Goal: Use online tool/utility: Utilize a website feature to perform a specific function

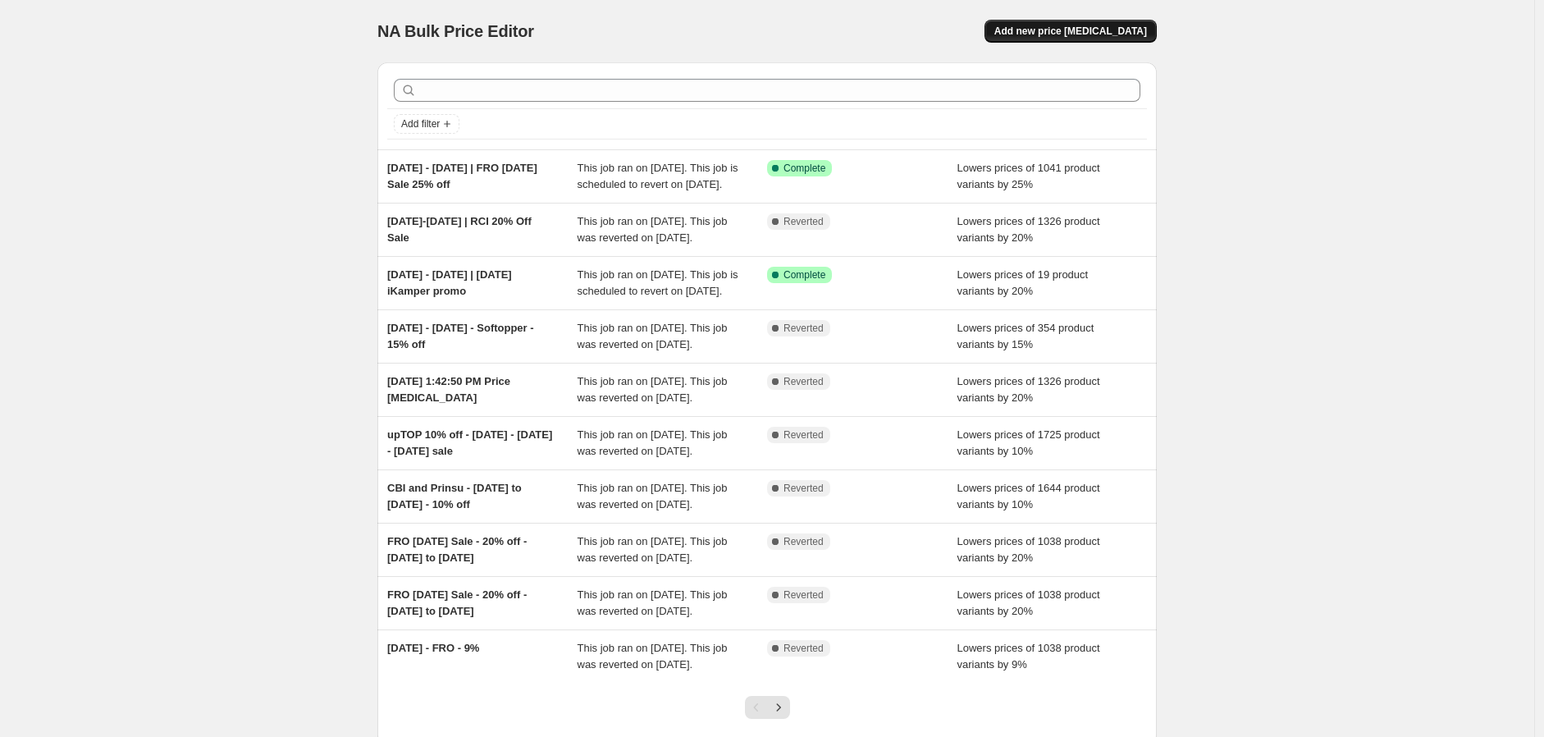
click at [1127, 32] on span "Add new price [MEDICAL_DATA]" at bounding box center [1070, 31] width 153 height 13
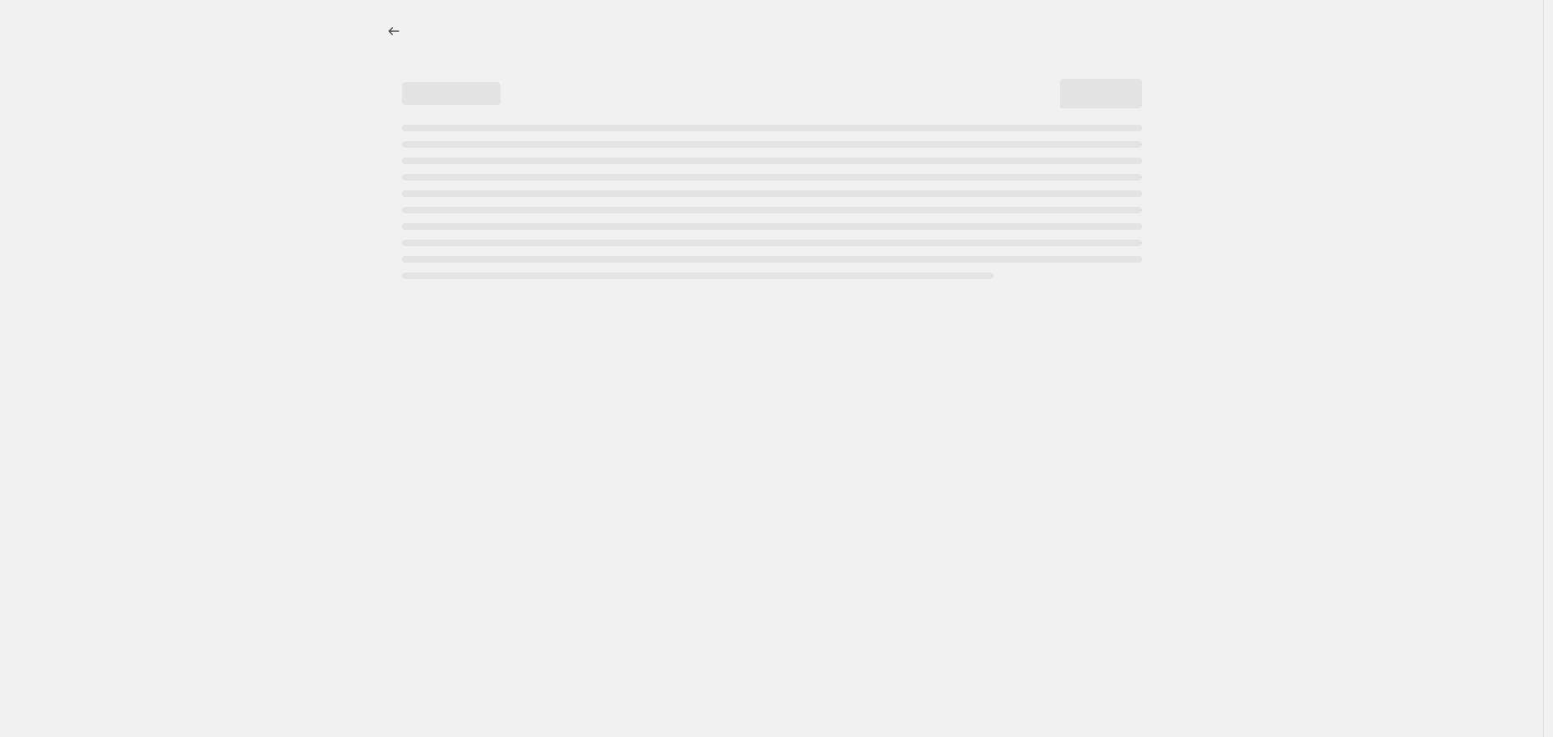
select select "percentage"
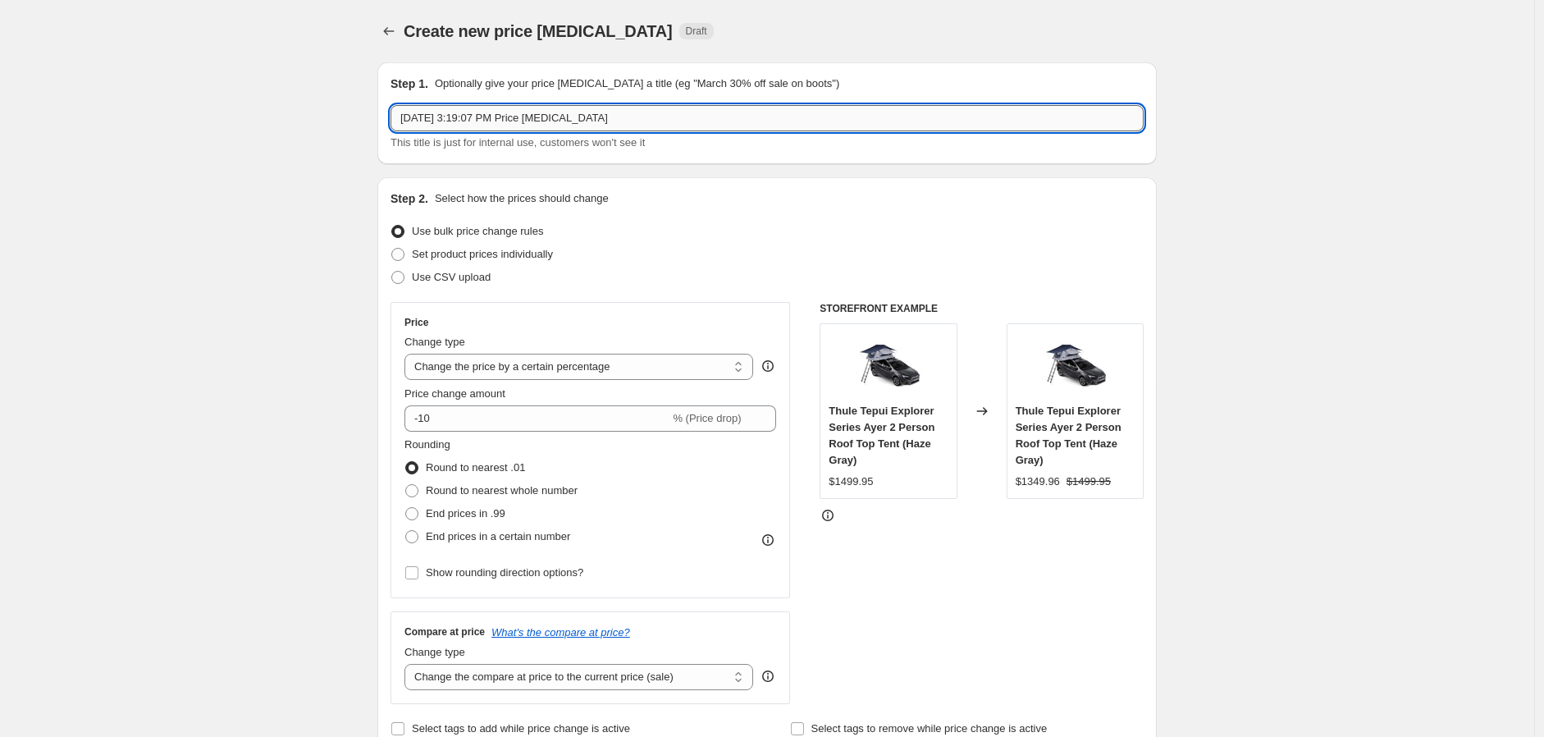
drag, startPoint x: 674, startPoint y: 112, endPoint x: 441, endPoint y: 109, distance: 233.0
click at [441, 109] on input "[DATE] 3:19:07 PM Price [MEDICAL_DATA]" at bounding box center [767, 118] width 753 height 26
click at [487, 116] on input "[DATE] - [DATE]" at bounding box center [767, 118] width 753 height 26
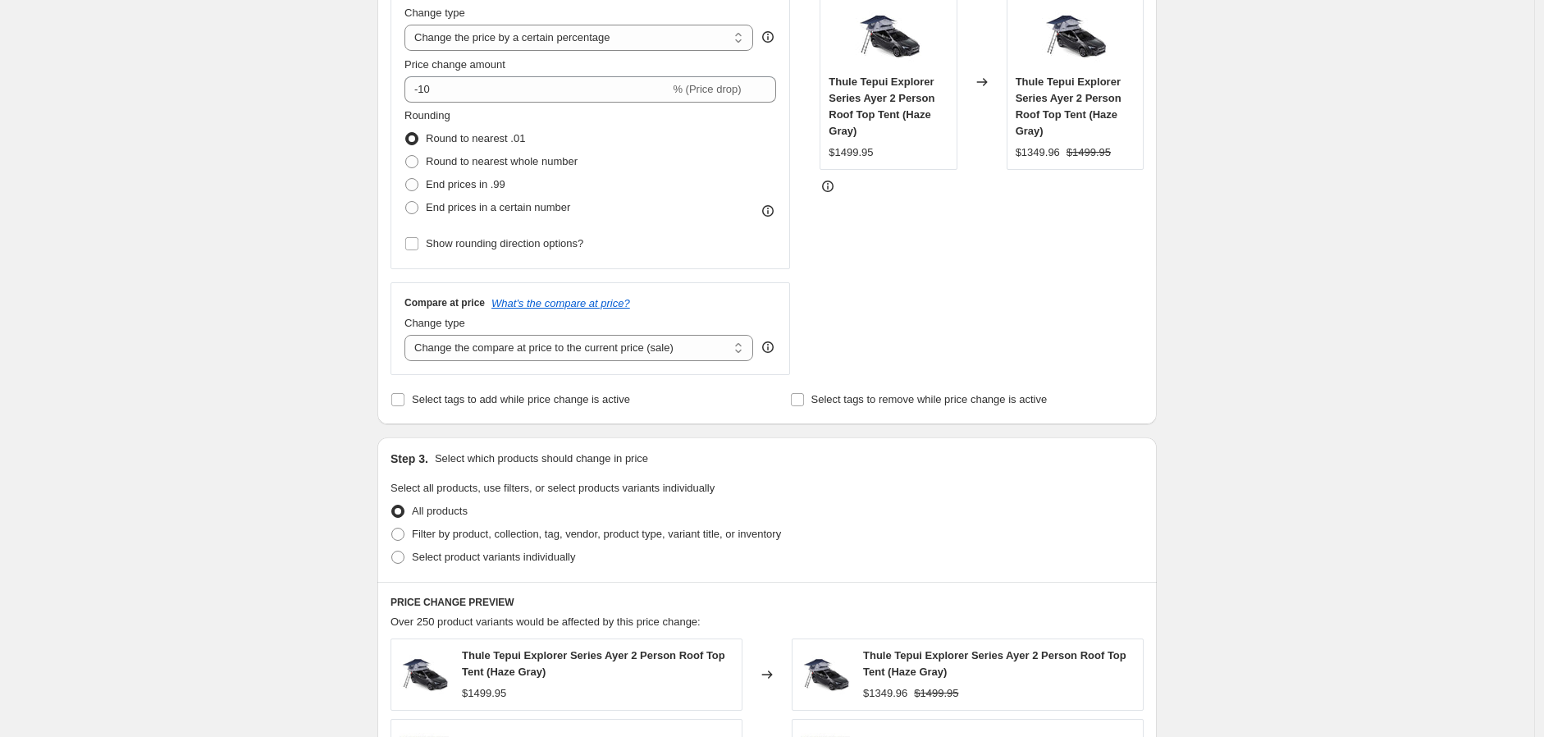
scroll to position [455, 0]
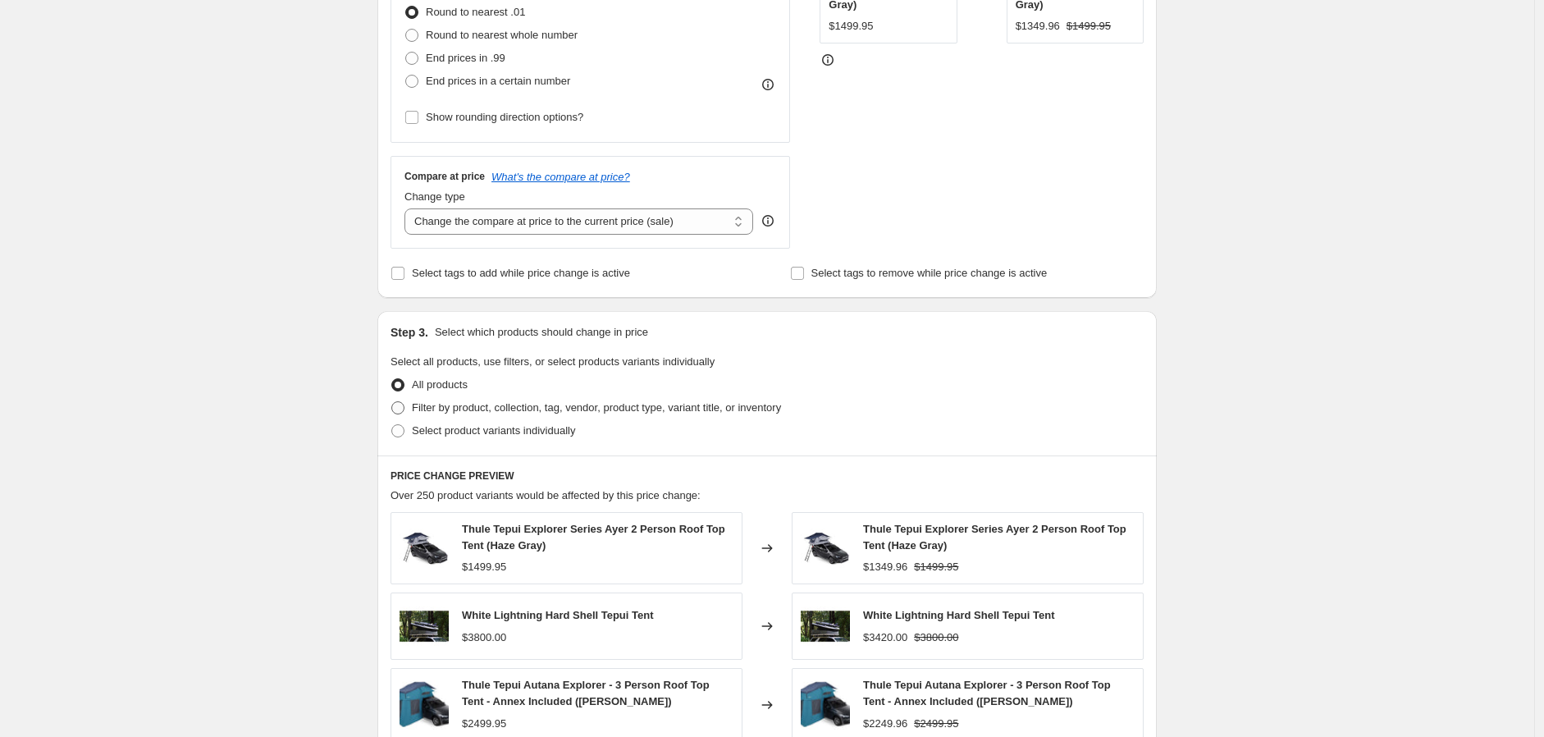
type input "[DATE] - [DATE] | OVS [DATE] Sale 10%"
click at [447, 404] on span "Filter by product, collection, tag, vendor, product type, variant title, or inv…" at bounding box center [596, 407] width 369 height 12
click at [392, 402] on input "Filter by product, collection, tag, vendor, product type, variant title, or inv…" at bounding box center [391, 401] width 1 height 1
radio input "true"
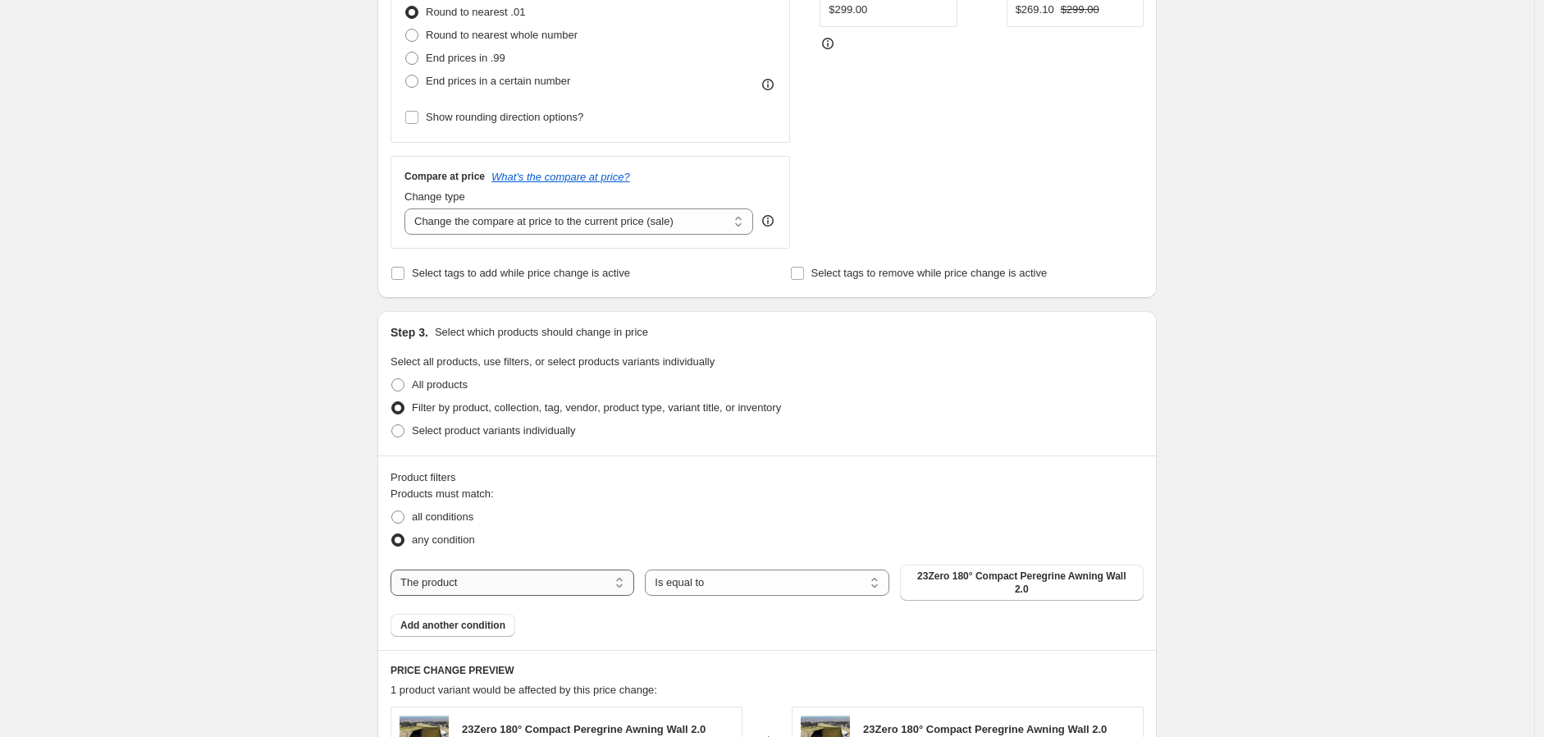
drag, startPoint x: 607, startPoint y: 577, endPoint x: 591, endPoint y: 582, distance: 16.3
click at [607, 577] on select "The product The product's collection The product's tag The product's vendor The…" at bounding box center [513, 582] width 244 height 26
select select "vendor"
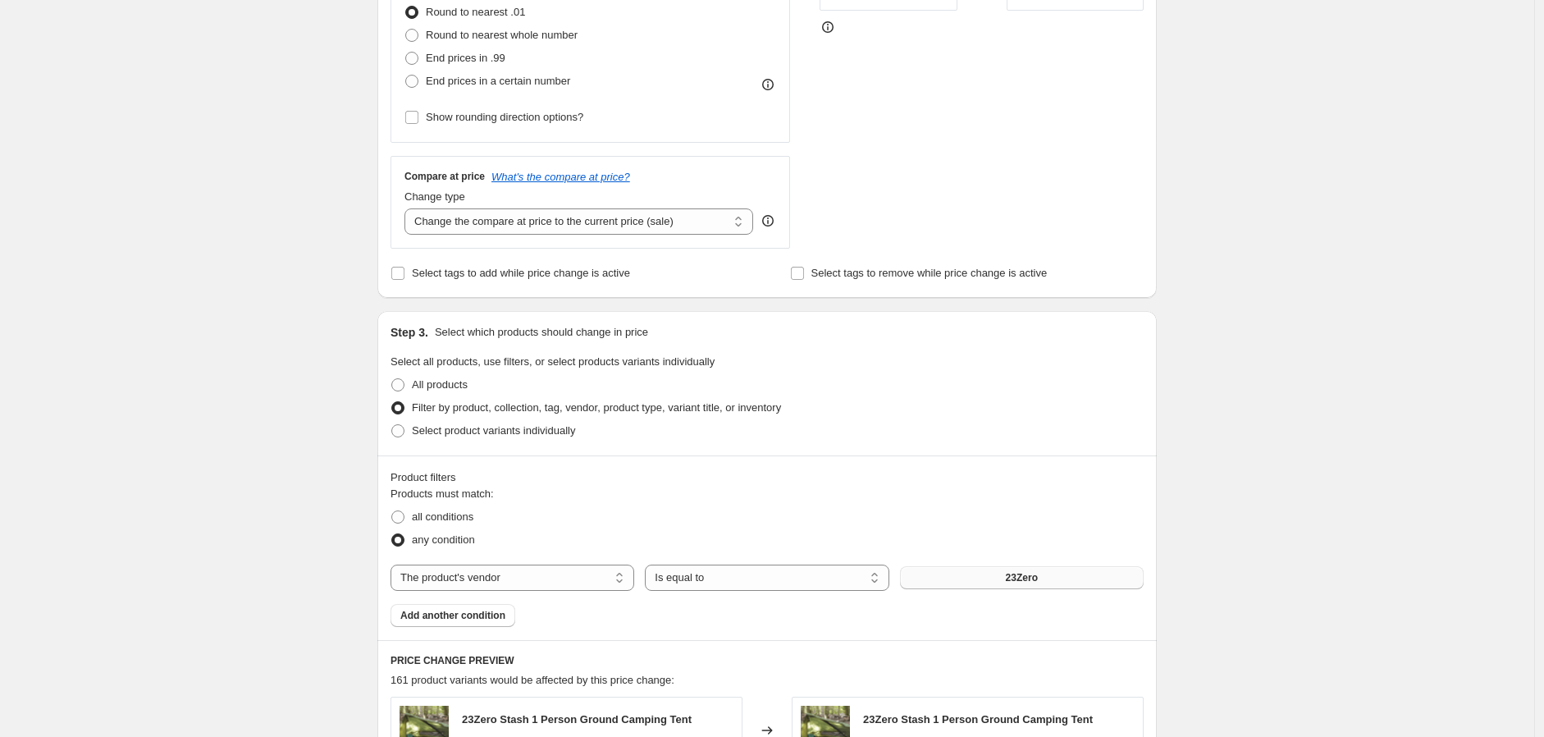
click at [1056, 570] on button "23Zero" at bounding box center [1022, 577] width 244 height 23
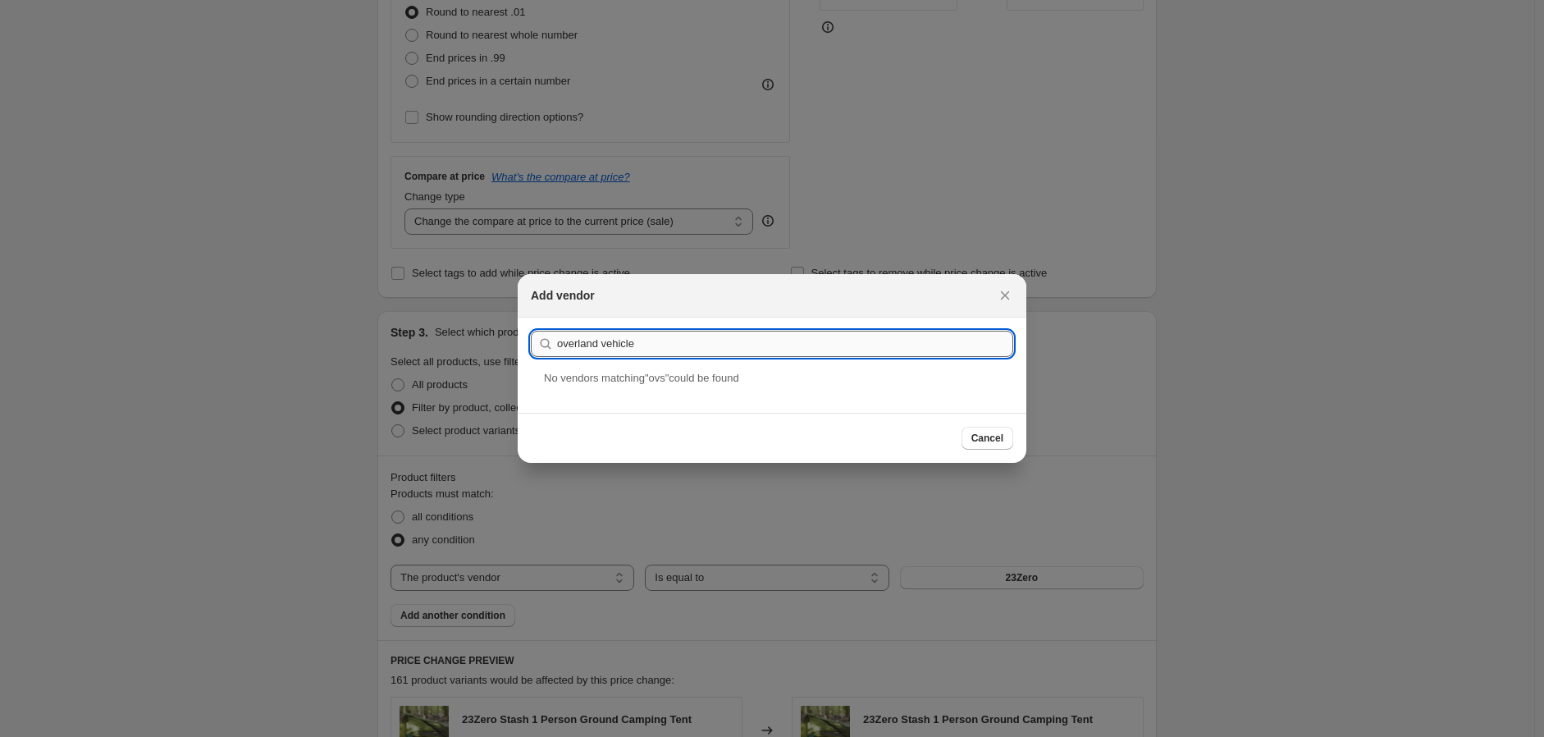
type input "overland vehicle"
click at [531, 317] on button "Submit" at bounding box center [554, 325] width 47 height 17
click at [670, 392] on div "Overland Vehicle Systems" at bounding box center [772, 391] width 509 height 43
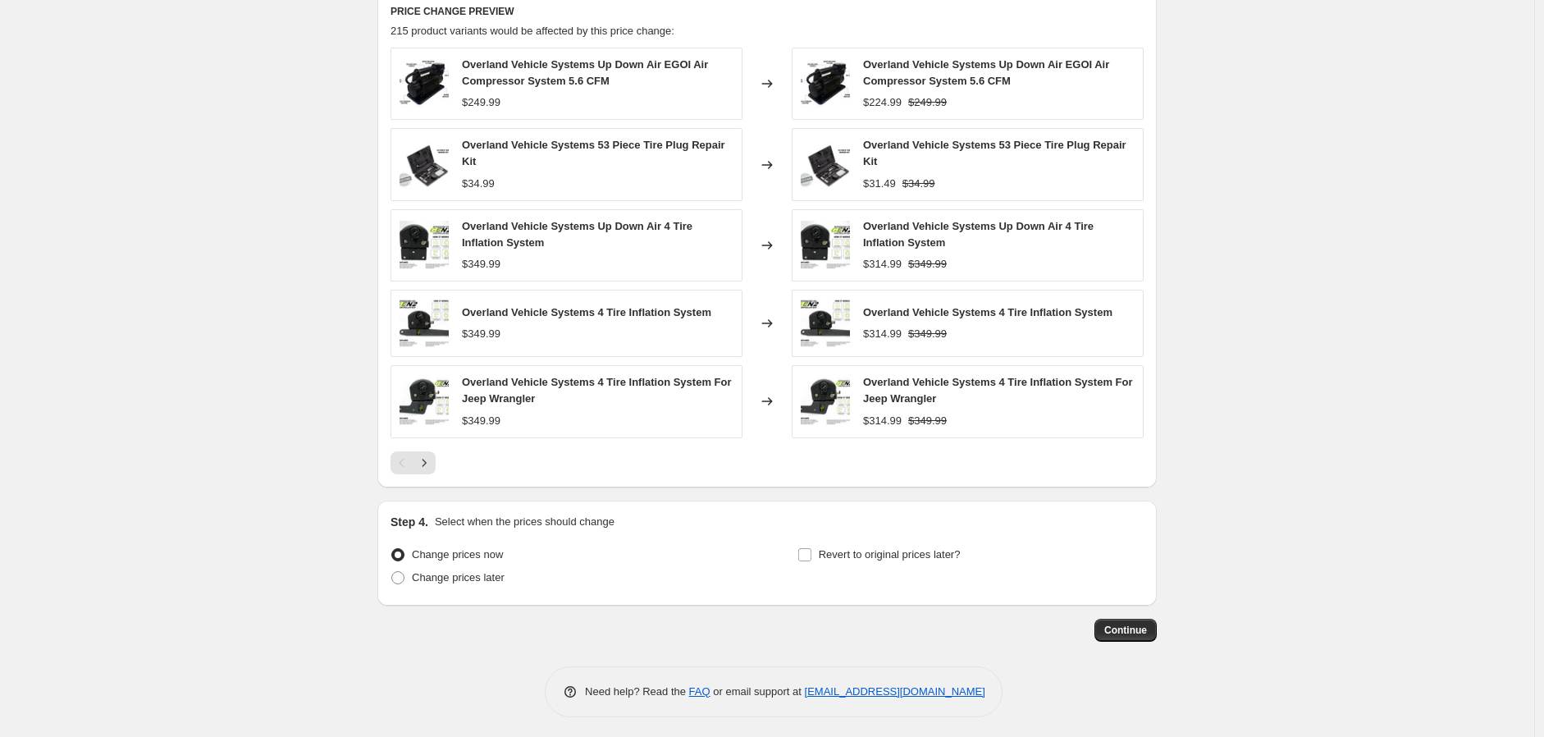
scroll to position [1109, 0]
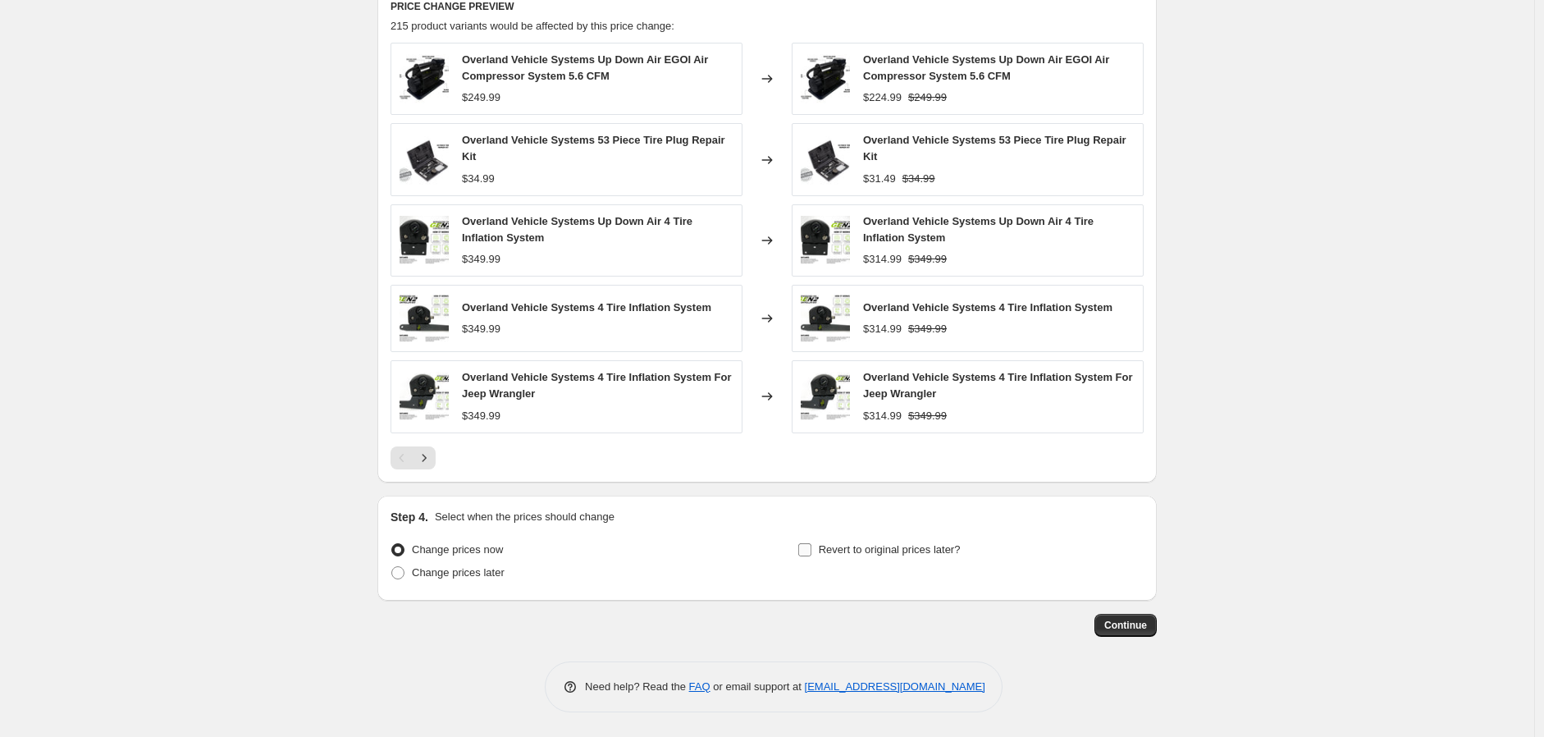
click at [857, 549] on span "Revert to original prices later?" at bounding box center [890, 549] width 142 height 12
click at [811, 549] on input "Revert to original prices later?" at bounding box center [804, 549] width 13 height 13
checkbox input "true"
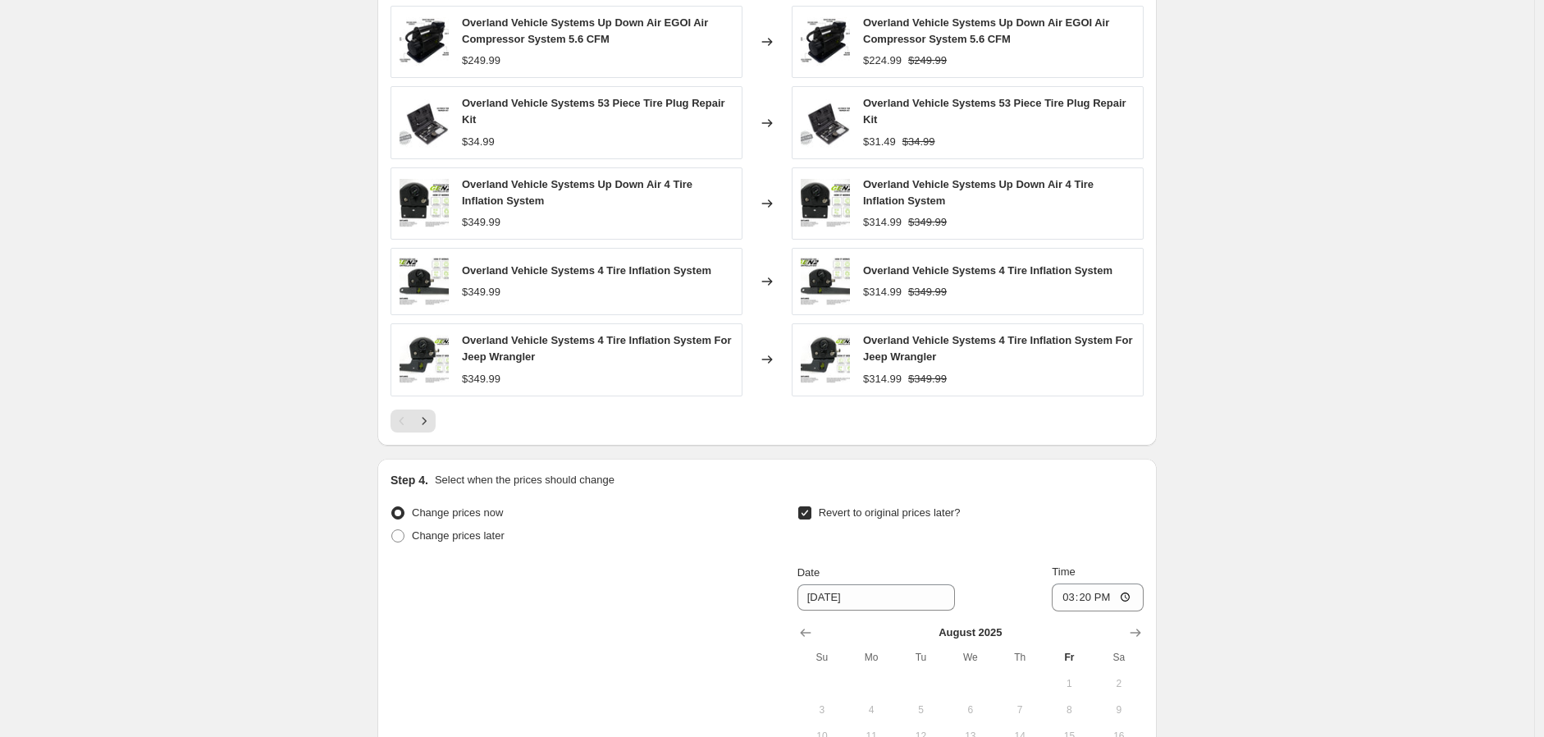
scroll to position [1382, 0]
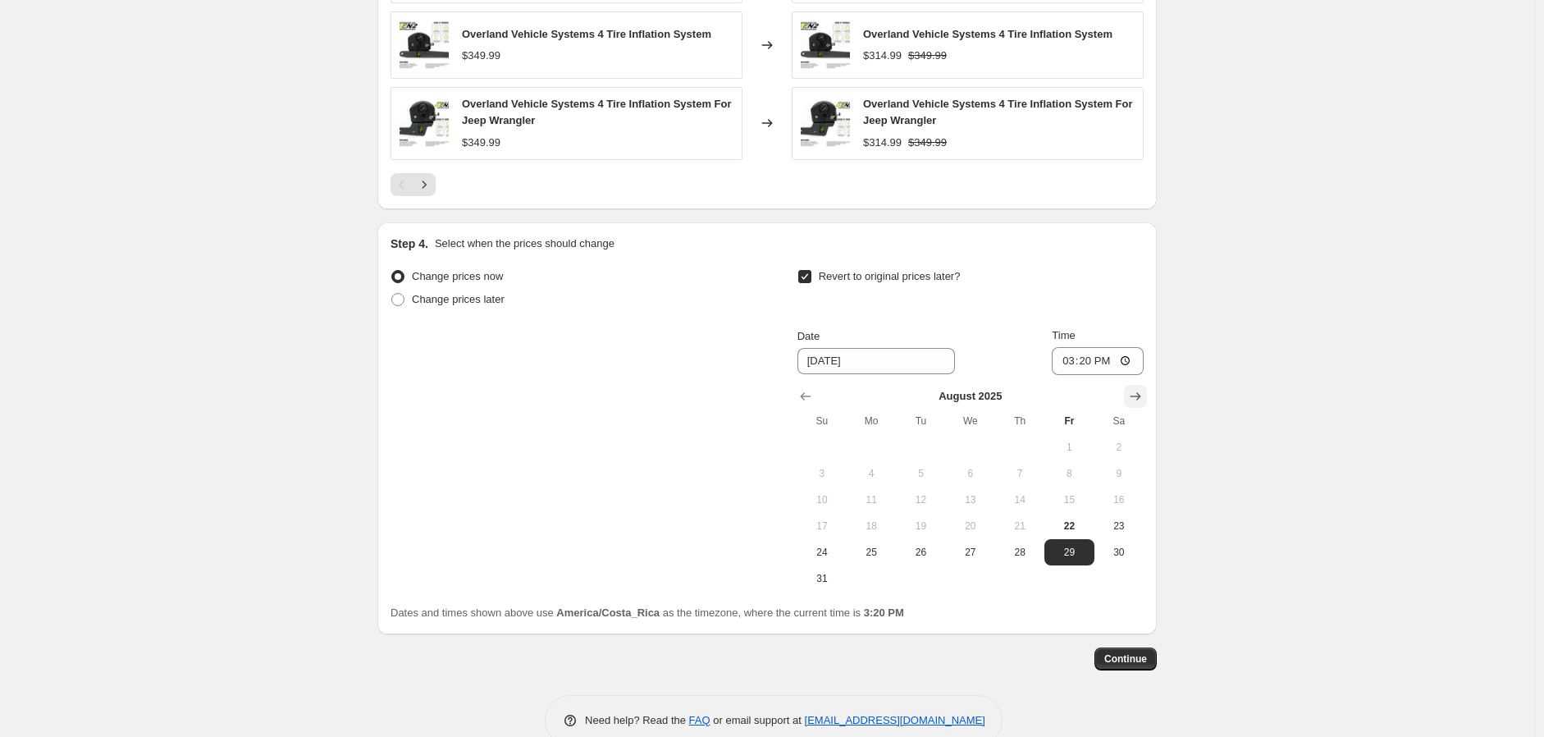
click at [1144, 393] on icon "Show next month, September 2025" at bounding box center [1135, 396] width 16 height 16
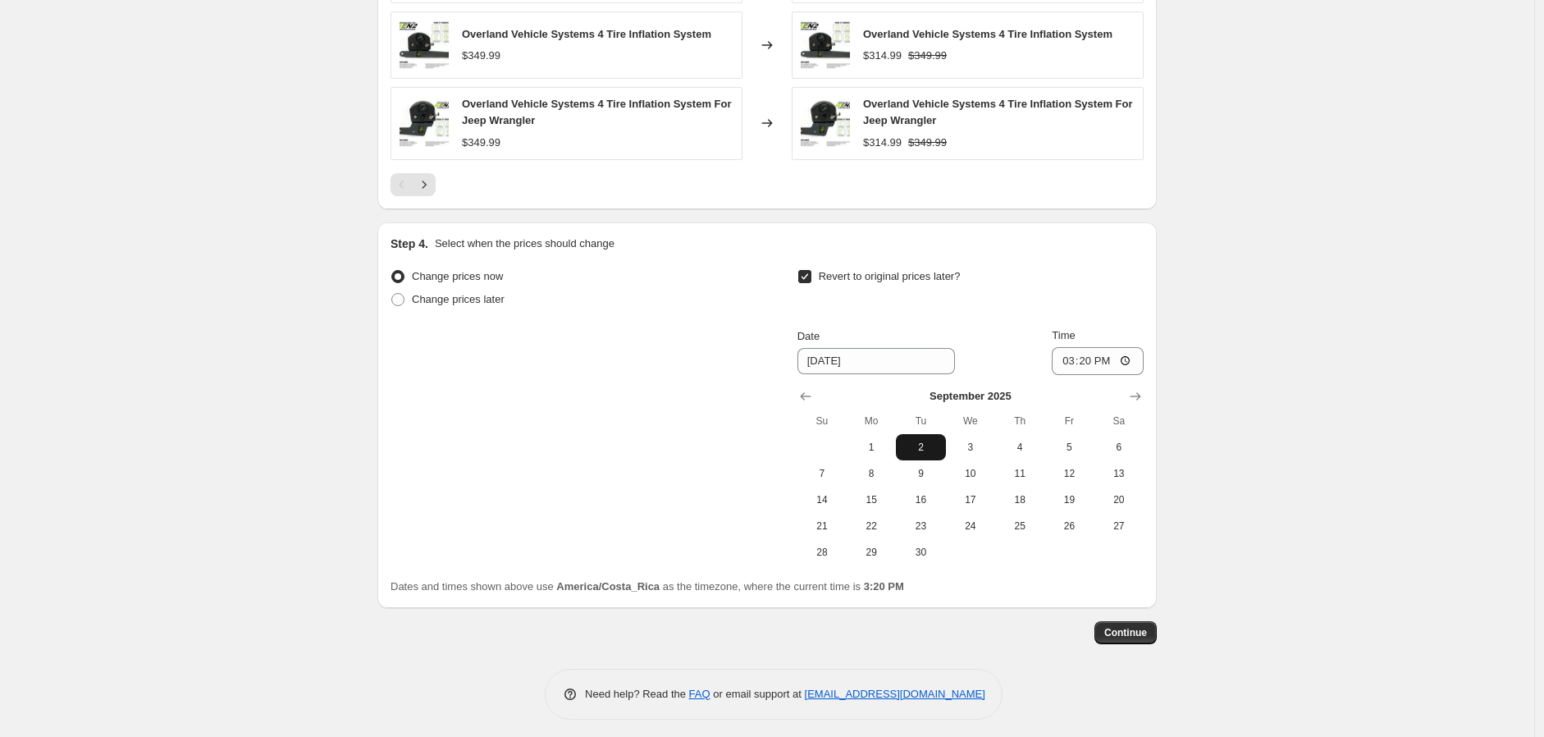
click at [923, 441] on span "2" at bounding box center [920, 447] width 36 height 13
type input "[DATE]"
click at [1127, 368] on input "15:20" at bounding box center [1098, 361] width 92 height 28
type input "12:58"
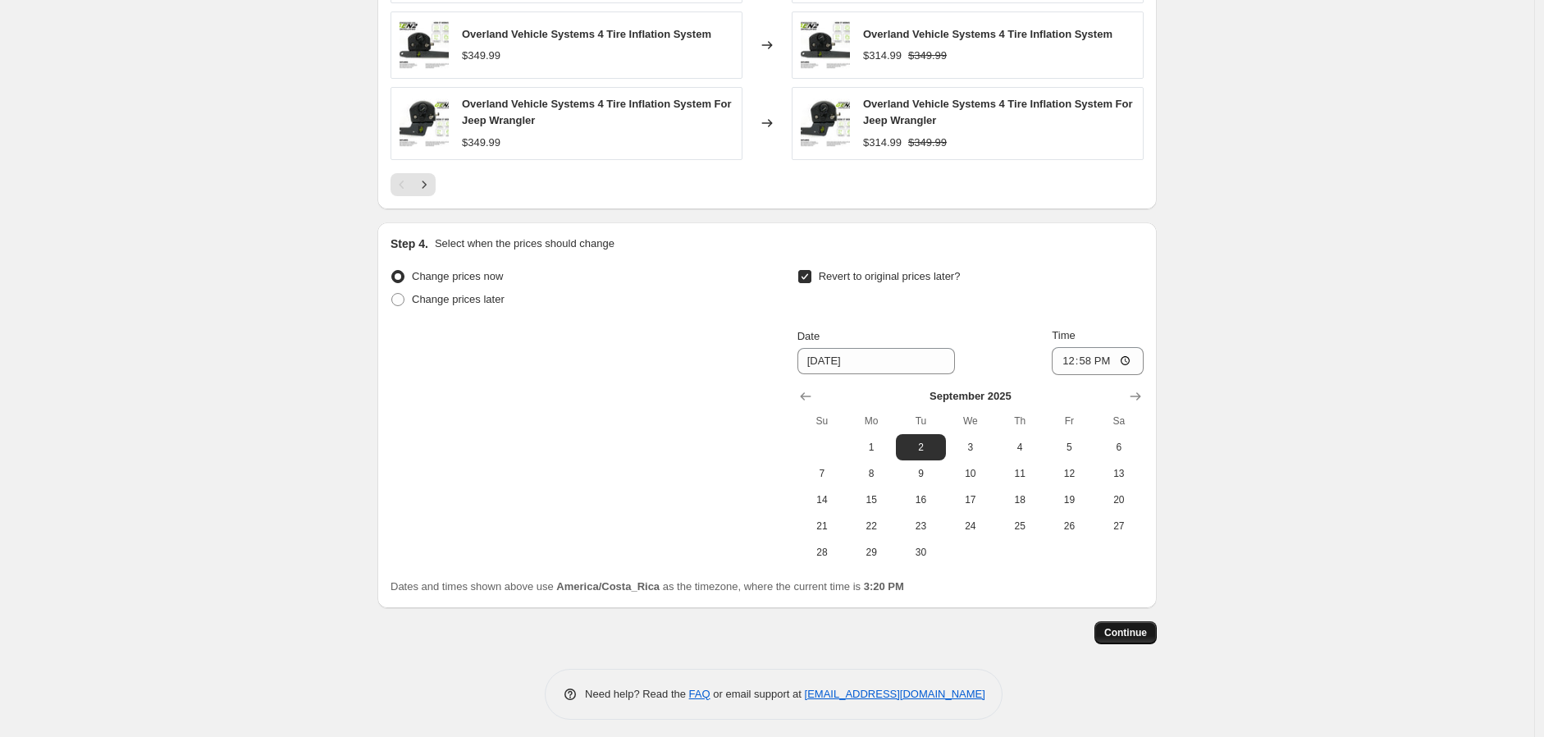
click at [1145, 633] on span "Continue" at bounding box center [1125, 632] width 43 height 13
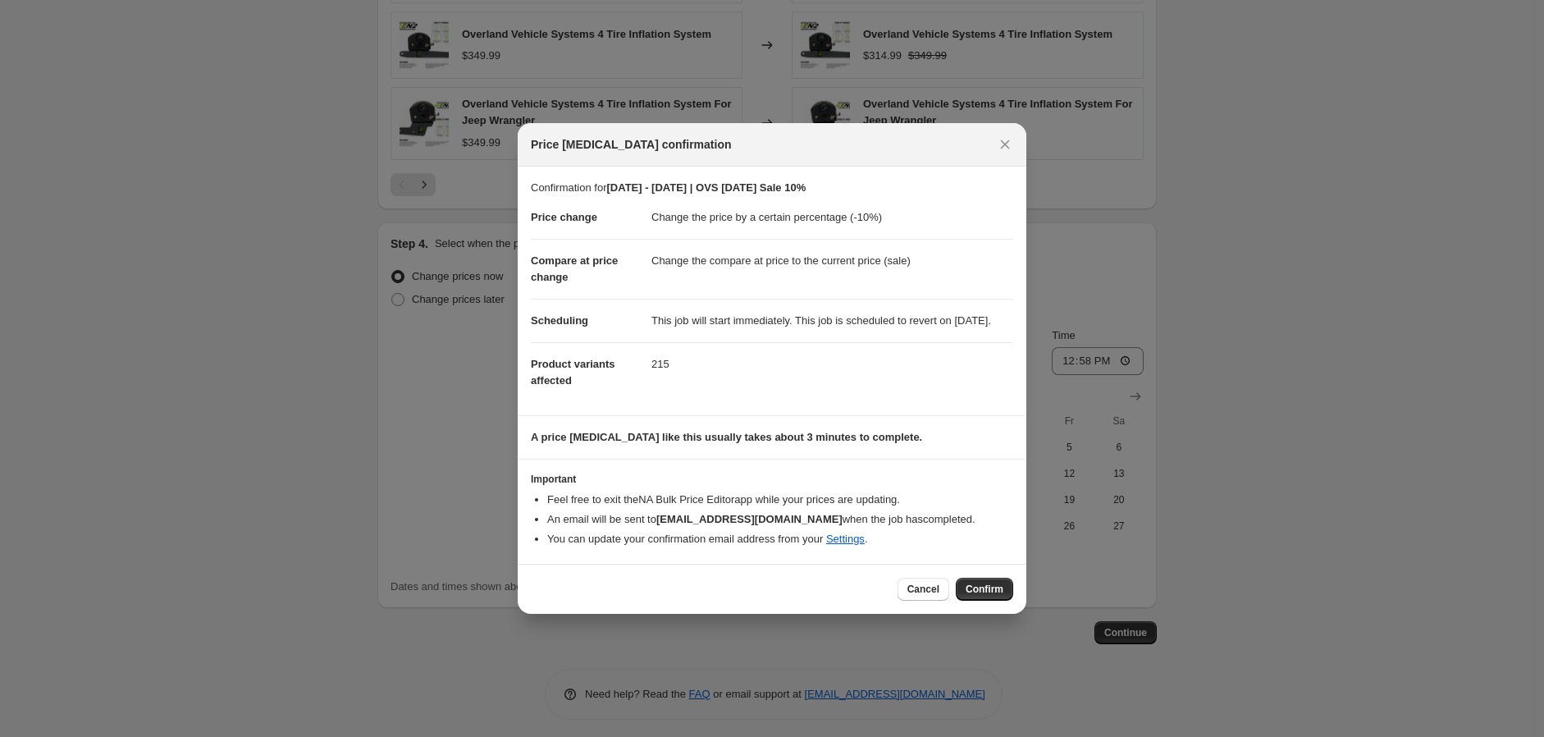
click at [731, 400] on dl "Price change Change the price by a certain percentage (-10%) Compare at price c…" at bounding box center [772, 299] width 482 height 206
click at [976, 594] on span "Confirm" at bounding box center [985, 588] width 38 height 13
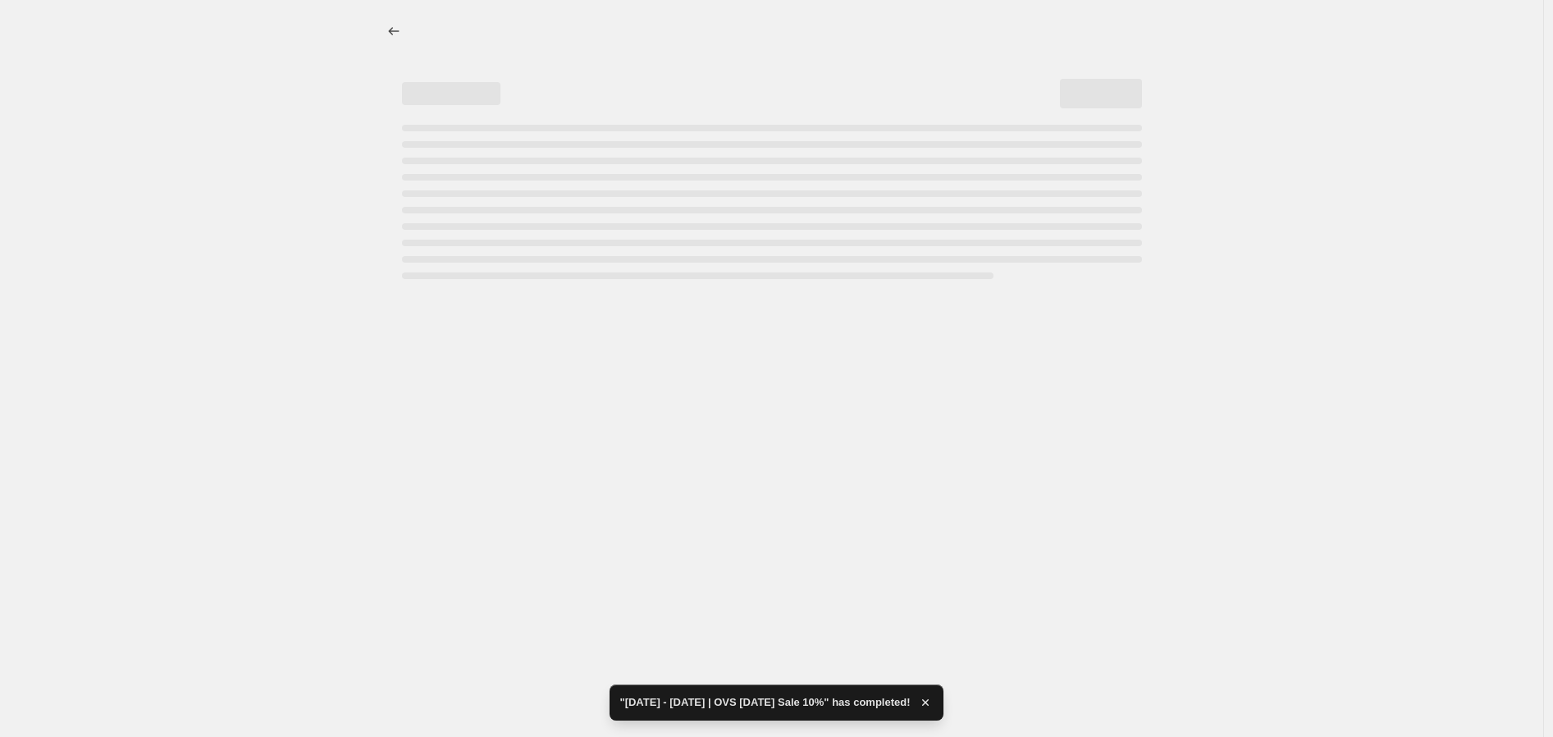
select select "percentage"
select select "vendor"
